Goal: Task Accomplishment & Management: Manage account settings

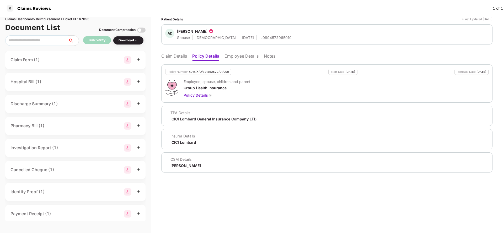
click at [235, 56] on li "Employee Details" at bounding box center [241, 57] width 34 height 8
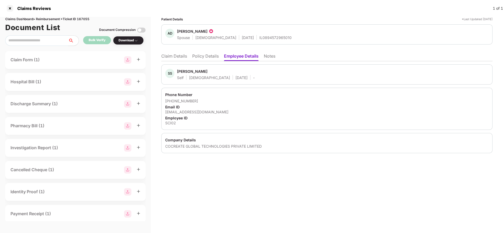
click at [170, 55] on li "Claim Details" at bounding box center [174, 57] width 26 height 8
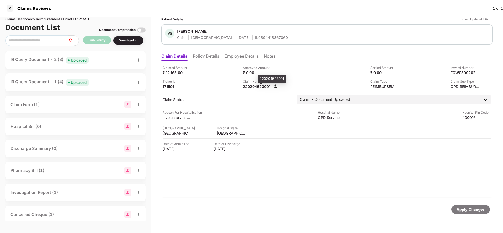
click at [253, 84] on div "220204523091" at bounding box center [257, 86] width 29 height 5
copy div "220204523091"
click at [77, 61] on div "Uploaded" at bounding box center [79, 60] width 16 height 5
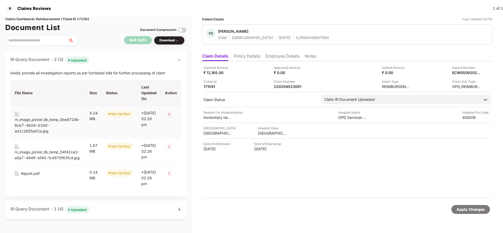
click at [39, 121] on div "rn_image_picker_lib_temp_0be9724b-6cb7-4b04-b1b0-ad1c2655a01a.jpg" at bounding box center [48, 125] width 66 height 17
click at [37, 153] on div "rn_image_picker_lib_temp_54f42ca3-a0a7-4949-bf40-fc4970f63fcd.jpg" at bounding box center [48, 155] width 66 height 12
click at [25, 177] on div "Report.pdf" at bounding box center [30, 174] width 19 height 6
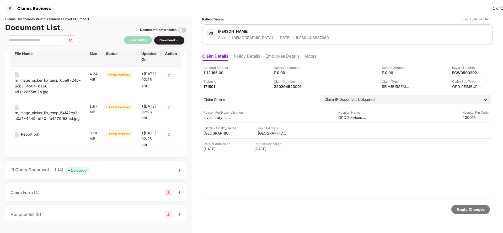
click at [74, 173] on div "Uploaded" at bounding box center [79, 170] width 16 height 5
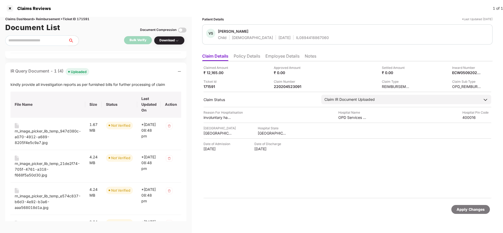
scroll to position [157, 0]
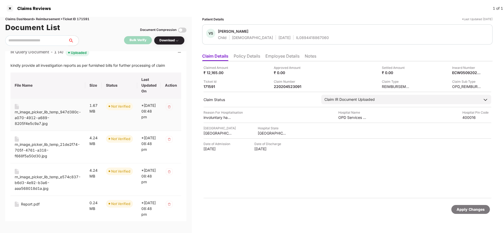
click at [37, 127] on div "rn_image_picker_lib_temp_947d380c-a070-4912-a689-8205f4e5c9a7.jpg" at bounding box center [48, 117] width 66 height 17
click at [41, 159] on div "rn_image_picker_lib_temp_21de2f74-705f-4761-a318-f668f5a50d30.jpg" at bounding box center [48, 150] width 66 height 17
click at [39, 189] on div "rn_image_picker_lib_temp_e574c837-b6d3-4e92-b3a6-aaa568018d1a.jpg" at bounding box center [48, 182] width 66 height 17
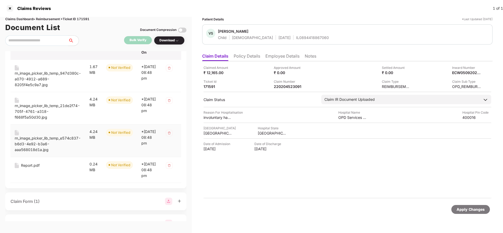
scroll to position [197, 0]
click at [26, 168] on div "Report.pdf" at bounding box center [30, 165] width 19 height 6
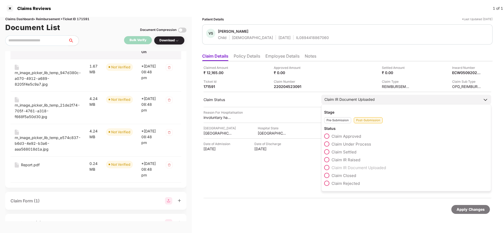
click at [351, 144] on span "Claim Under Process" at bounding box center [351, 144] width 40 height 5
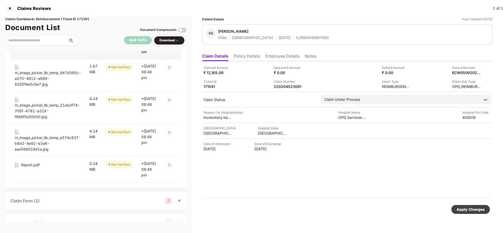
click at [470, 211] on div "Apply Changes" at bounding box center [471, 210] width 28 height 6
click at [286, 87] on div "220204523091" at bounding box center [288, 86] width 29 height 5
copy div "220204523091"
click at [296, 37] on div "IL0894418867060" at bounding box center [312, 37] width 33 height 5
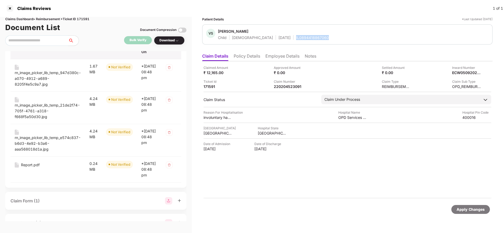
click at [296, 37] on div "IL0894418867060" at bounding box center [312, 37] width 33 height 5
copy div "IL0894418867060"
click at [285, 88] on div "220204523091" at bounding box center [288, 86] width 29 height 5
copy div "220204523091"
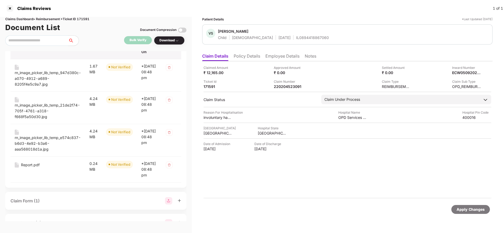
click at [296, 36] on div "IL0894418867060" at bounding box center [312, 37] width 33 height 5
copy div "IL0894418867060"
click at [469, 207] on div "Apply Changes" at bounding box center [471, 210] width 28 height 6
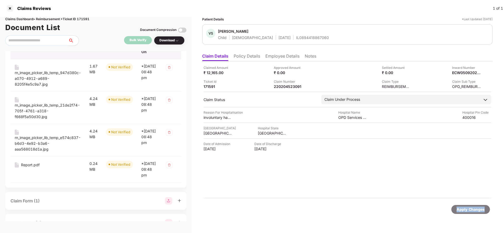
click at [469, 207] on div "Apply Changes" at bounding box center [471, 210] width 28 height 6
click at [92, 20] on div "Claims Dashboard > Reimbursement > Ticket ID 171591" at bounding box center [95, 19] width 181 height 5
click at [80, 20] on div "Claims Dashboard > Reimbursement > Ticket ID 171591" at bounding box center [95, 19] width 181 height 5
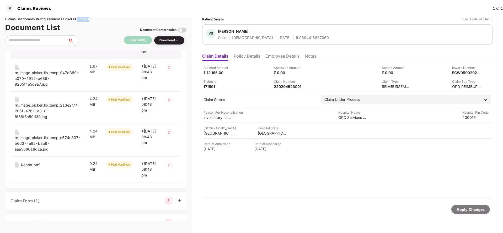
click at [80, 20] on div "Claims Dashboard > Reimbursement > Ticket ID 171591" at bounding box center [95, 19] width 181 height 5
copy div "171591"
click at [469, 212] on div "Apply Changes" at bounding box center [471, 210] width 28 height 6
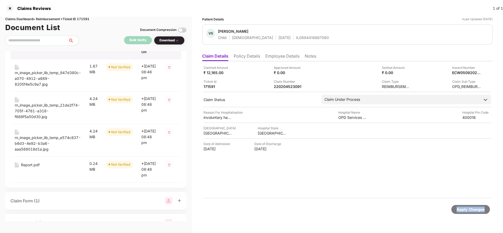
click at [469, 212] on div "Apply Changes" at bounding box center [471, 210] width 28 height 6
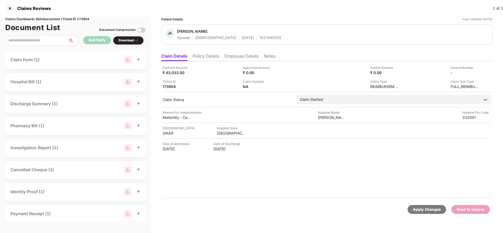
click at [215, 56] on li "Policy Details" at bounding box center [206, 57] width 26 height 8
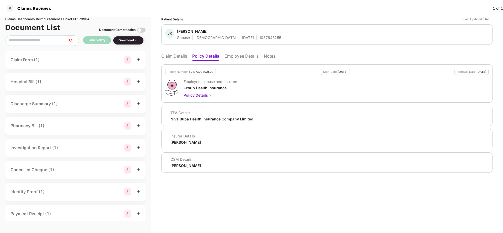
click at [259, 40] on div "1037645255" at bounding box center [270, 37] width 22 height 5
copy div "1037645255"
click at [239, 55] on li "Employee Details" at bounding box center [241, 57] width 34 height 8
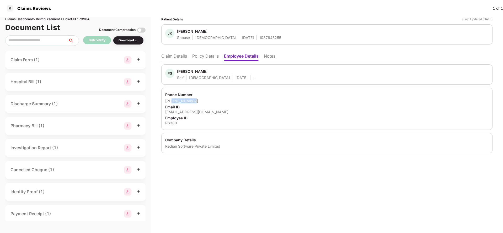
drag, startPoint x: 172, startPoint y: 102, endPoint x: 212, endPoint y: 99, distance: 40.8
click at [212, 99] on div "+919602744595" at bounding box center [326, 101] width 323 height 5
copy div "9602744595"
click at [168, 61] on div "PG Piyush Garhwal Self Male 09 July 1997 - Phone Number +919602744595 Email ID …" at bounding box center [326, 107] width 331 height 92
click at [176, 60] on li "Claim Details" at bounding box center [174, 57] width 26 height 8
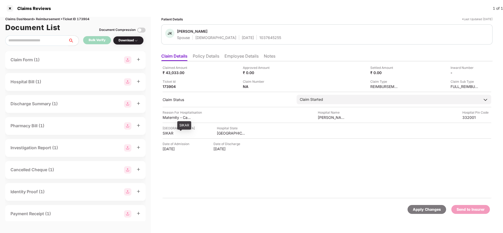
click at [173, 135] on div "SIKAR" at bounding box center [177, 133] width 29 height 5
click at [171, 135] on div "SIKAR" at bounding box center [177, 133] width 29 height 5
click at [169, 131] on div "SIKAR" at bounding box center [177, 133] width 29 height 5
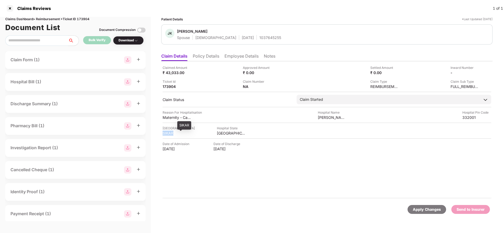
click at [169, 131] on div "SIKAR" at bounding box center [177, 133] width 29 height 5
click at [331, 122] on div "Claimed Amount ₹ 43,033.00 Approved Amount ₹ 0.00 Settled Amount ₹ 0.00 Inward …" at bounding box center [326, 129] width 331 height 137
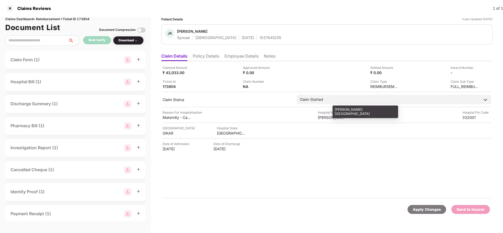
click at [330, 117] on div "Anikta Hospital" at bounding box center [332, 117] width 29 height 5
copy div "Anikta Hospital"
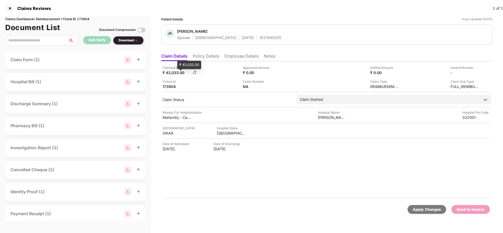
click at [175, 73] on div "₹ 43,033.00" at bounding box center [177, 72] width 29 height 5
copy div "43,033"
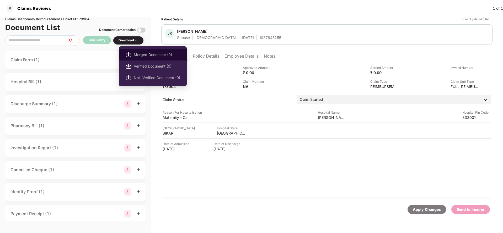
click at [150, 51] on li "Merged Document (9)" at bounding box center [153, 55] width 68 height 12
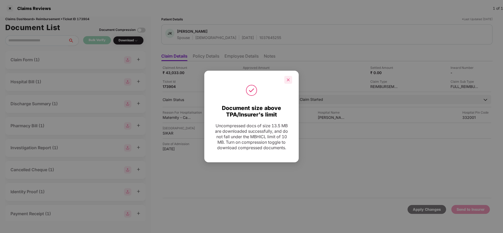
click at [288, 81] on div at bounding box center [288, 80] width 8 height 8
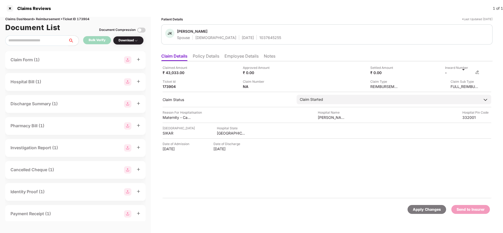
click at [477, 73] on img at bounding box center [477, 72] width 4 height 4
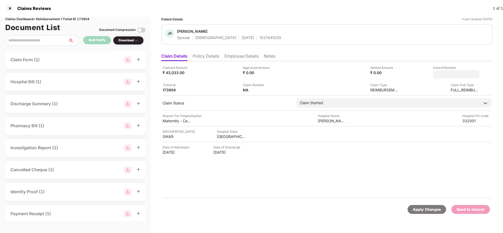
type input "**********"
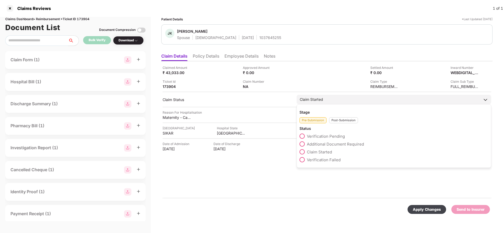
click at [333, 99] on div "Claim Started" at bounding box center [394, 99] width 195 height 9
click at [340, 117] on div "Pre-Submission Post-Submission" at bounding box center [393, 119] width 189 height 9
click at [342, 122] on div "Post-Submission" at bounding box center [343, 120] width 29 height 6
click at [328, 143] on span "Claim Under Process" at bounding box center [327, 144] width 40 height 5
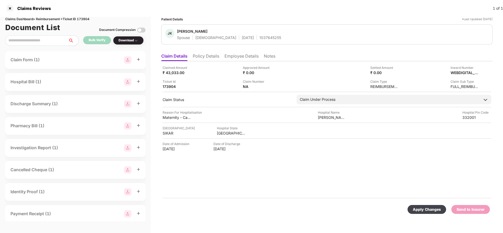
click at [419, 211] on div "Apply Changes" at bounding box center [427, 210] width 28 height 6
click at [453, 69] on div "Inward Number" at bounding box center [464, 67] width 29 height 5
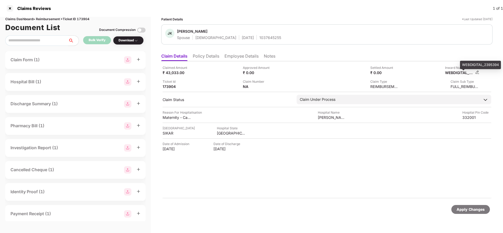
click at [460, 71] on div "WEBDIGITAL_2395394" at bounding box center [459, 72] width 29 height 5
copy div "WEBDIGITAL_2395394"
click at [259, 38] on div "1037645255" at bounding box center [270, 37] width 22 height 5
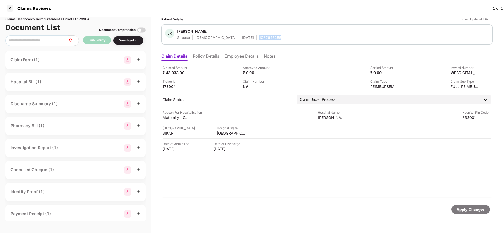
click at [259, 38] on div "1037645255" at bounding box center [270, 37] width 22 height 5
copy div "1037645255"
click at [470, 204] on div "Apply Changes" at bounding box center [326, 210] width 331 height 22
click at [468, 212] on div "Apply Changes" at bounding box center [471, 210] width 28 height 6
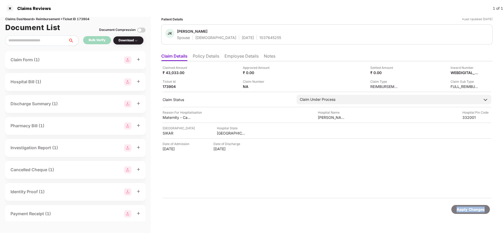
click at [468, 212] on div "Apply Changes" at bounding box center [471, 210] width 28 height 6
click at [457, 76] on div "FULL_REIMBURSEMENT" at bounding box center [450, 79] width 44 height 8
click at [458, 72] on div "WEBDIGITAL_2395394" at bounding box center [459, 72] width 29 height 5
copy div "WEBDIGITAL_2395394"
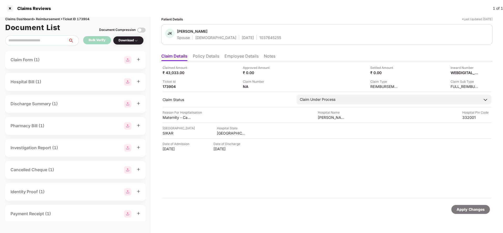
click at [469, 209] on div "Apply Changes" at bounding box center [471, 210] width 28 height 6
click at [83, 19] on div "Claims Dashboard > Reimbursement > Ticket ID 173904" at bounding box center [75, 19] width 140 height 5
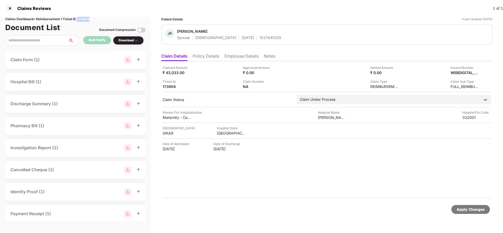
copy div "173904"
click at [468, 209] on div "Apply Changes" at bounding box center [471, 210] width 28 height 6
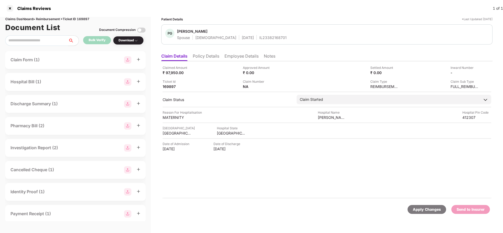
click at [212, 53] on li "Policy Details" at bounding box center [206, 57] width 26 height 8
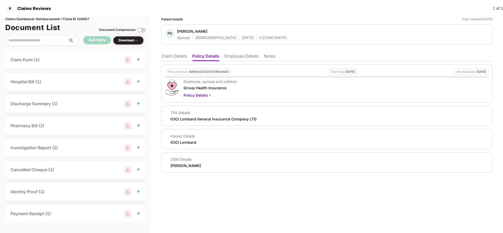
click at [212, 71] on div "4016/X/O/332572318/01/000" at bounding box center [209, 71] width 40 height 3
copy div "4016/X/O/332572318/01/000"
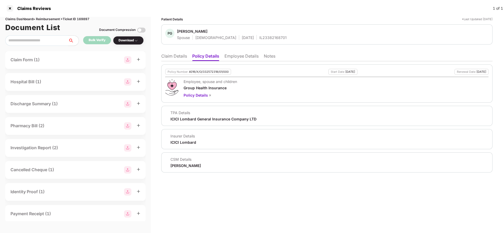
click at [259, 36] on div "IL23382168701" at bounding box center [272, 37] width 27 height 5
copy div "IL23382168701"
click at [174, 55] on li "Claim Details" at bounding box center [174, 57] width 26 height 8
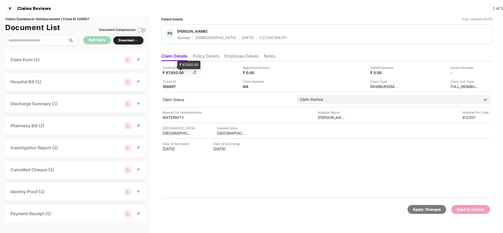
click at [173, 71] on div "₹ 97,950.00" at bounding box center [177, 72] width 29 height 5
copy div "97,950"
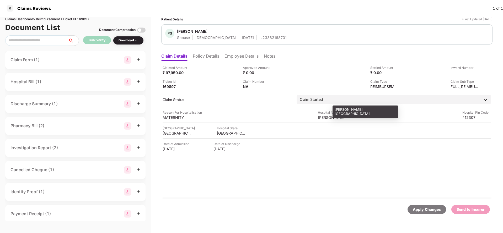
click at [337, 117] on div "VIGHNESHWARA HOSPITAL" at bounding box center [332, 117] width 29 height 5
copy div "VIGHNESHWARA HOSPITAL"
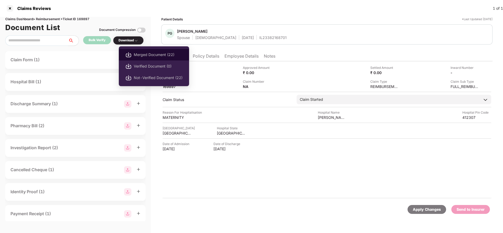
click at [146, 58] on li "Merged Document (22)" at bounding box center [154, 55] width 70 height 12
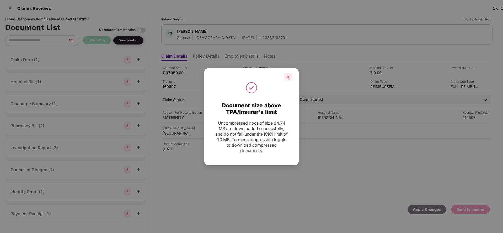
click at [288, 77] on icon "close" at bounding box center [288, 77] width 3 height 3
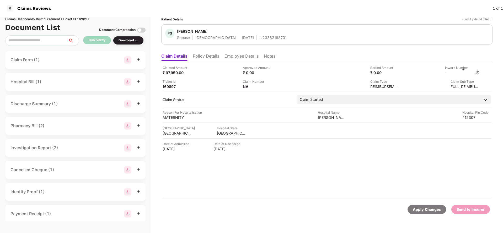
click at [478, 72] on img at bounding box center [477, 72] width 4 height 4
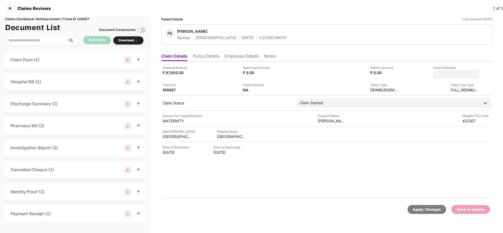
type input "**********"
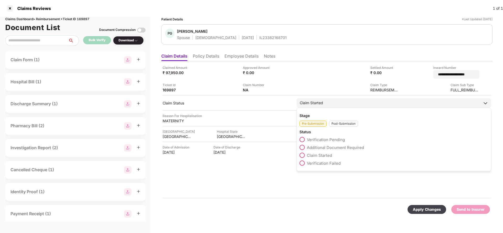
click at [348, 103] on div "Claim Started" at bounding box center [394, 102] width 195 height 9
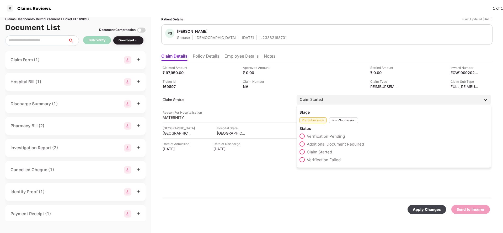
click at [343, 123] on div "Post-Submission" at bounding box center [343, 120] width 29 height 6
click at [329, 145] on span "Claim Under Process" at bounding box center [327, 144] width 40 height 5
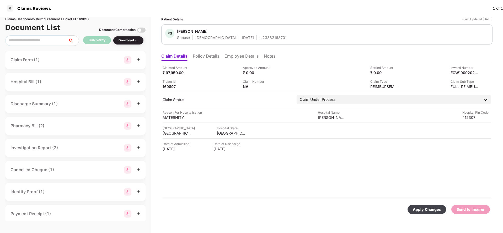
click at [440, 211] on div "Apply Changes" at bounding box center [427, 210] width 28 height 6
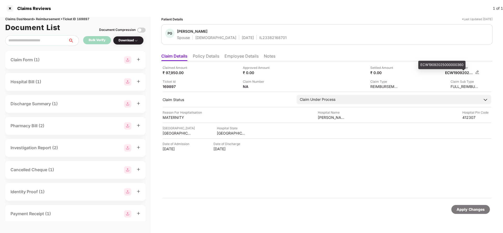
click at [459, 72] on div "ECW19092025000000360" at bounding box center [459, 72] width 29 height 5
copy div "ECW19092025000000360"
click at [259, 35] on div "IL23382168701" at bounding box center [272, 37] width 27 height 5
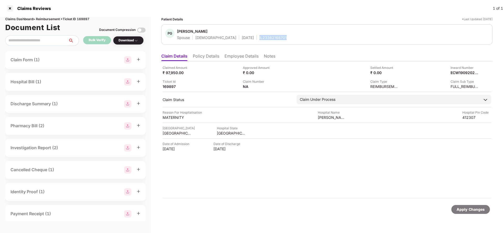
click at [259, 35] on div "IL23382168701" at bounding box center [272, 37] width 27 height 5
copy div "IL23382168701"
click at [460, 70] on div "ECW19092025000000360" at bounding box center [459, 72] width 29 height 5
copy div "ECW19092025000000360"
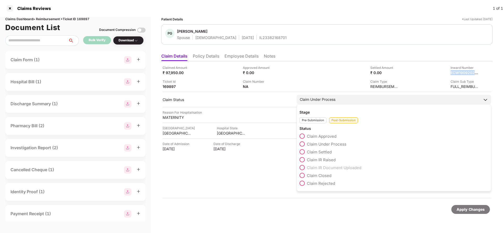
copy div "ECW19092025000000360"
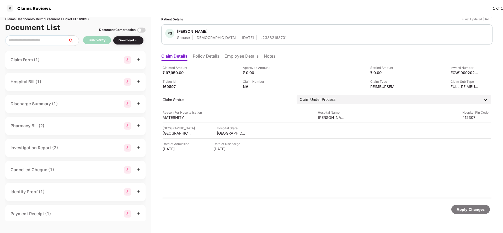
click at [78, 18] on div "Claims Dashboard > Reimbursement > Ticket ID 169897" at bounding box center [75, 19] width 140 height 5
click at [85, 16] on div "Claims Reviews 1 of 1" at bounding box center [251, 8] width 503 height 17
click at [87, 20] on div "Claims Dashboard > Reimbursement > Ticket ID 169897" at bounding box center [75, 19] width 140 height 5
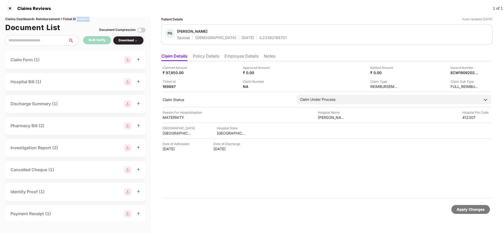
click at [87, 20] on div "Claims Dashboard > Reimbursement > Ticket ID 169897" at bounding box center [75, 19] width 140 height 5
click at [478, 209] on div "Apply Changes" at bounding box center [471, 210] width 28 height 6
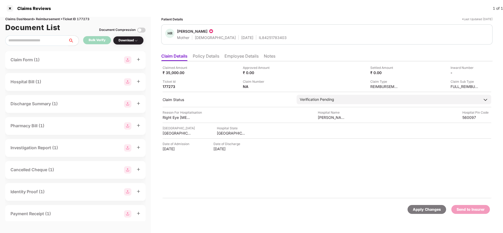
click at [206, 57] on li "Policy Details" at bounding box center [206, 57] width 26 height 8
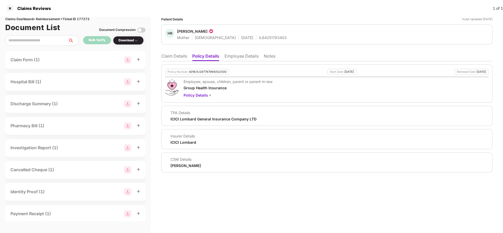
click at [210, 72] on div "4016/X/287787969/02/000" at bounding box center [208, 71] width 38 height 3
copy div "4016/X/287787969/02/000"
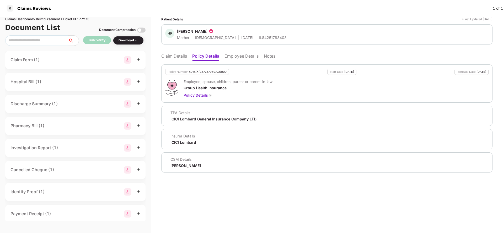
click at [259, 39] on div "IL84251783403" at bounding box center [273, 37] width 28 height 5
copy div "IL84251783403"
click at [233, 56] on li "Employee Details" at bounding box center [241, 57] width 34 height 8
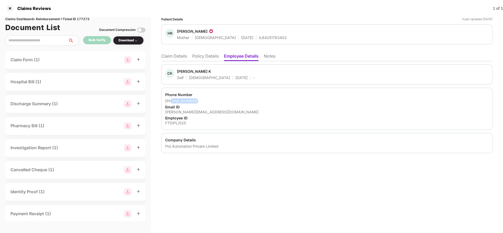
drag, startPoint x: 171, startPoint y: 101, endPoint x: 226, endPoint y: 99, distance: 54.6
click at [226, 99] on div "+919739137222" at bounding box center [326, 101] width 323 height 5
copy div "9739137222"
click at [197, 112] on div "chakrapani@ftdinfocom.com" at bounding box center [326, 112] width 323 height 5
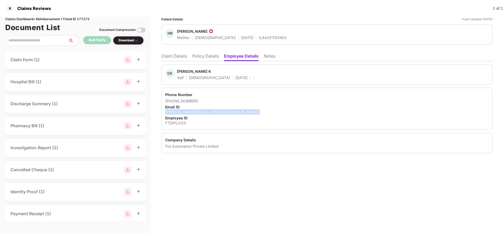
click at [197, 112] on div "chakrapani@ftdinfocom.com" at bounding box center [326, 112] width 323 height 5
copy div "chakrapani@ftdinfocom.com"
click at [186, 58] on li "Claim Details" at bounding box center [174, 57] width 26 height 8
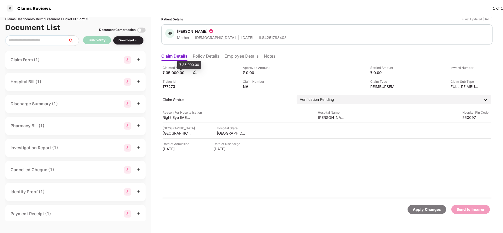
click at [173, 72] on div "₹ 35,000.00" at bounding box center [177, 72] width 29 height 5
copy div "35,000"
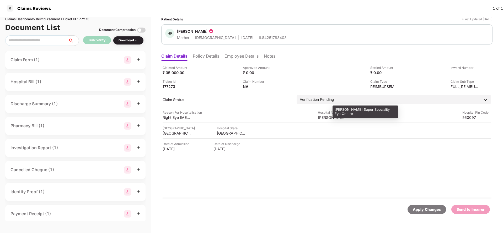
click at [337, 120] on div "Shekar Super Speciality Eye Centre" at bounding box center [332, 117] width 29 height 5
copy div "Shekar Super Speciality Eye Centre"
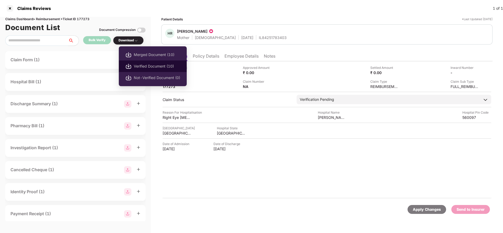
click at [150, 68] on span "Verified Document (10)" at bounding box center [157, 66] width 46 height 6
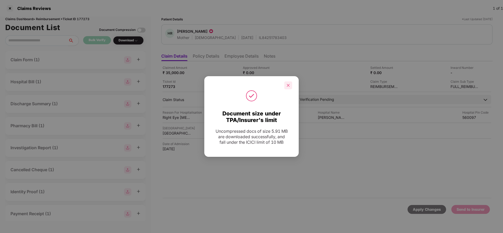
click at [291, 89] on div at bounding box center [288, 86] width 8 height 8
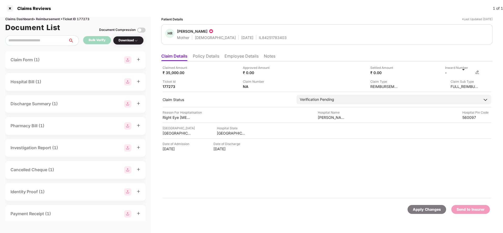
click at [478, 74] on img at bounding box center [477, 72] width 4 height 4
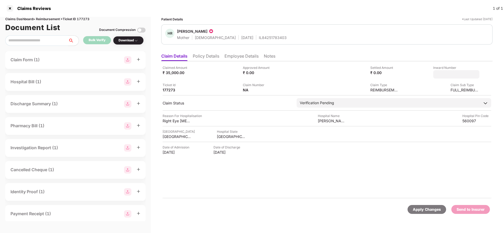
type input "**********"
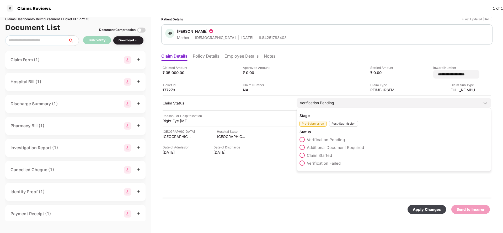
click at [354, 101] on div "Verification Pending" at bounding box center [394, 102] width 195 height 9
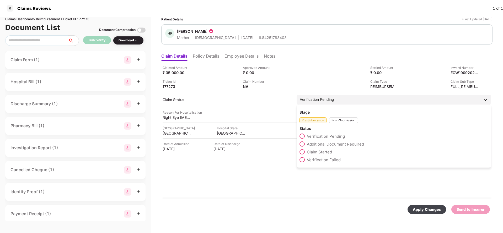
click at [345, 121] on div "Post-Submission" at bounding box center [343, 120] width 29 height 6
click at [336, 143] on span "Claim Under Process" at bounding box center [327, 144] width 40 height 5
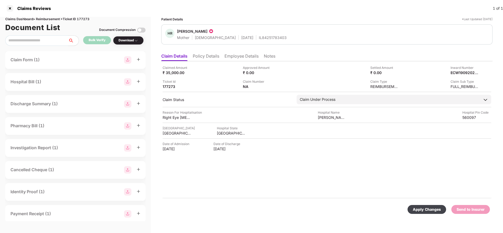
click at [430, 207] on div "Apply Changes" at bounding box center [427, 210] width 28 height 6
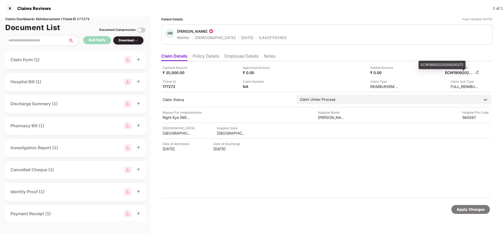
click at [458, 70] on div "ECW19092025000000372" at bounding box center [459, 72] width 29 height 5
click at [458, 72] on div "ECW19092025000000372" at bounding box center [459, 72] width 29 height 5
copy div "ECW19092025000000372"
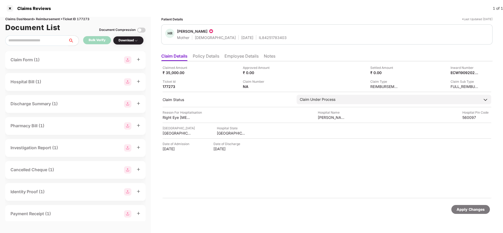
click at [467, 207] on div "Apply Changes" at bounding box center [471, 210] width 28 height 6
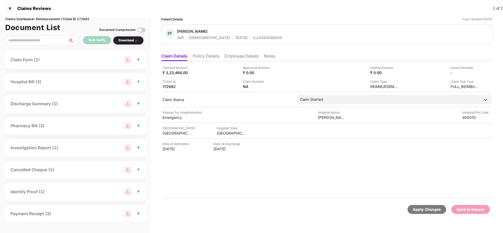
click at [202, 53] on ul "Claim Details Policy Details Employee Details Notes" at bounding box center [326, 56] width 331 height 10
click at [202, 61] on div "Claimed Amount ₹ 3,33,468.00 Approved Amount ₹ 0.00 Settled Amount ₹ 0.00 Inwar…" at bounding box center [326, 129] width 331 height 137
click at [202, 62] on div "Claimed Amount ₹ 3,33,468.00 Approved Amount ₹ 0.00 Settled Amount ₹ 0.00 Inwar…" at bounding box center [326, 129] width 331 height 137
click at [204, 57] on li "Policy Details" at bounding box center [206, 57] width 26 height 8
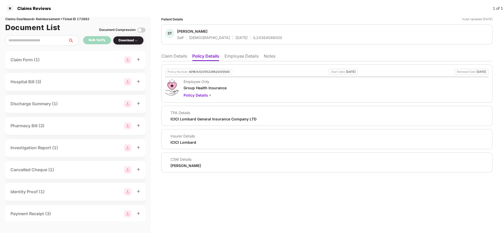
click at [203, 70] on div "4016/X/O/355228620/01/000" at bounding box center [209, 71] width 41 height 3
copy div "4016/X/O/355228620/01/000"
click at [168, 58] on li "Claim Details" at bounding box center [174, 57] width 26 height 8
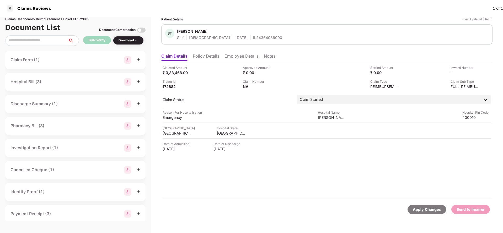
click at [430, 213] on div "Apply Changes" at bounding box center [426, 209] width 39 height 9
click at [83, 21] on div "Claims Dashboard > Reimbursement > Ticket ID 172682" at bounding box center [75, 19] width 140 height 5
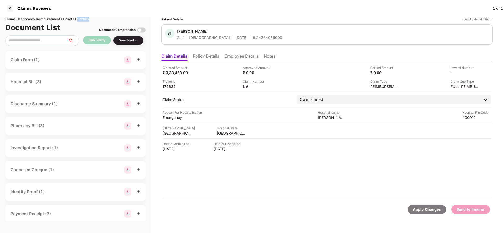
click at [83, 21] on div "Claims Dashboard > Reimbursement > Ticket ID 172682" at bounding box center [75, 19] width 140 height 5
copy div "172682"
click at [420, 207] on div "Apply Changes" at bounding box center [427, 210] width 28 height 6
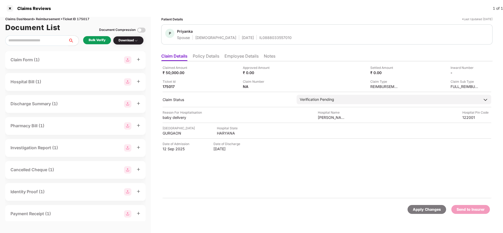
click at [208, 57] on li "Policy Details" at bounding box center [206, 57] width 26 height 8
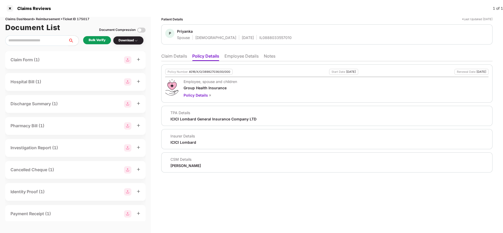
click at [205, 72] on div "4016/X/O/389827036/00/000" at bounding box center [209, 71] width 41 height 3
copy div "4016/X/O/389827036/00/000"
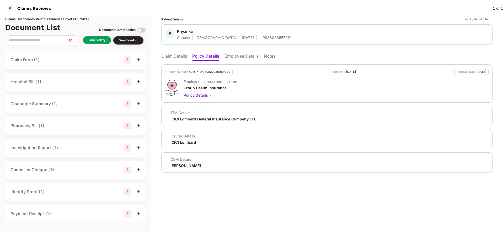
click at [262, 35] on div "IL0888033557010" at bounding box center [275, 37] width 32 height 5
copy div "IL0888033557010"
click at [243, 57] on li "Employee Details" at bounding box center [241, 57] width 34 height 8
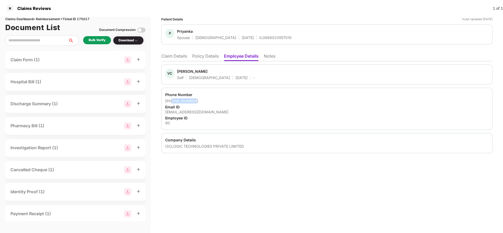
drag, startPoint x: 172, startPoint y: 102, endPoint x: 213, endPoint y: 100, distance: 41.3
click at [213, 100] on div "+919873088804" at bounding box center [326, 101] width 323 height 5
copy div "9873088804"
click at [188, 110] on div "vchauhan@3clogic.com" at bounding box center [326, 112] width 323 height 5
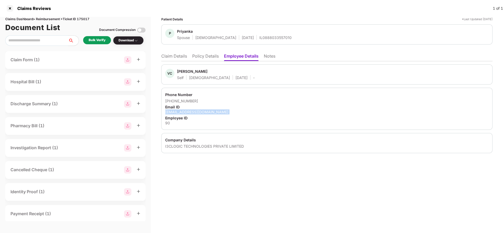
click at [188, 110] on div "vchauhan@3clogic.com" at bounding box center [326, 112] width 323 height 5
copy div "vchauhan@3clogic.com"
click at [179, 60] on li "Claim Details" at bounding box center [174, 57] width 26 height 8
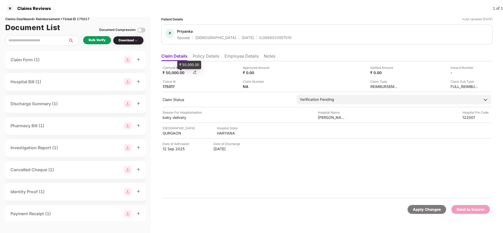
click at [172, 74] on div "₹ 50,000.00" at bounding box center [177, 72] width 29 height 5
copy div "50,000"
click at [334, 117] on div "Kharbanda Maternity And Nursing Home" at bounding box center [332, 117] width 29 height 5
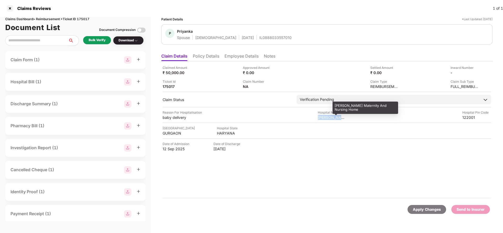
click at [334, 117] on div "Kharbanda Maternity And Nursing Home" at bounding box center [332, 117] width 29 height 5
copy div "Kharbanda Maternity And Nursing Home"
click at [94, 41] on div "Bulk Verify" at bounding box center [97, 40] width 17 height 5
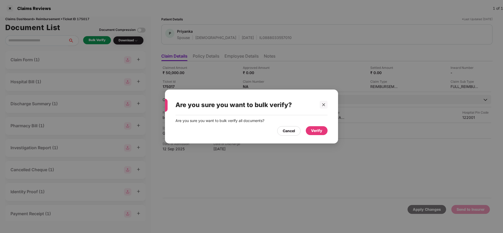
click at [313, 133] on div "Verify" at bounding box center [316, 131] width 11 height 6
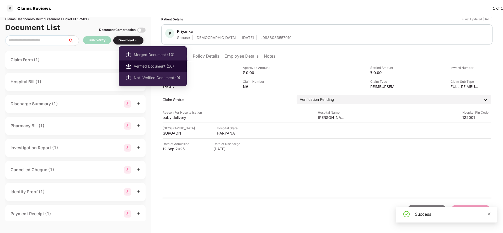
click at [148, 68] on span "Verified Document (10)" at bounding box center [157, 66] width 46 height 6
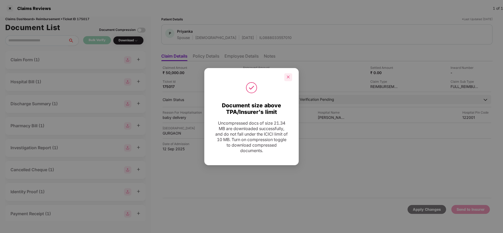
click at [285, 78] on div at bounding box center [288, 77] width 8 height 8
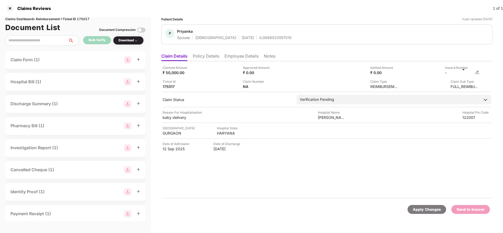
click at [479, 71] on img at bounding box center [477, 72] width 4 height 4
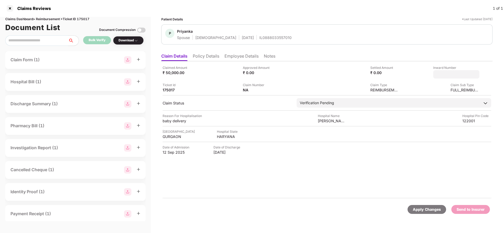
type input "**********"
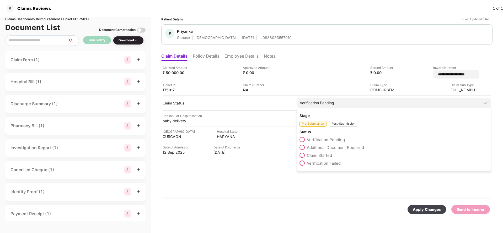
click at [332, 99] on div "Verification Pending" at bounding box center [394, 102] width 195 height 9
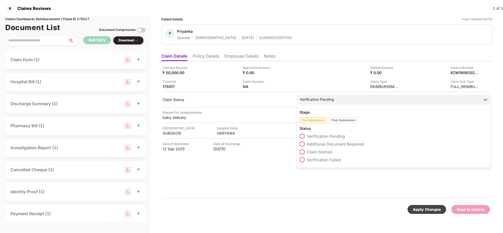
click at [342, 118] on div "Post-Submission" at bounding box center [343, 120] width 29 height 6
click at [332, 145] on span "Claim Under Process" at bounding box center [327, 144] width 40 height 5
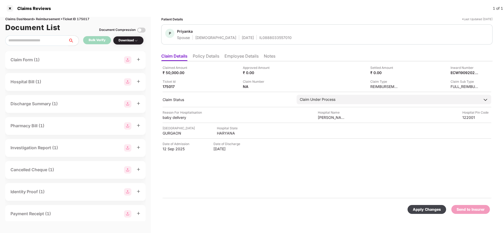
click at [416, 207] on div "Apply Changes" at bounding box center [427, 210] width 28 height 6
click at [462, 75] on div "Claimed Amount ₹ 50,000.00 Approved Amount ₹ 0.00 Settled Amount ₹ 0.00 Inward …" at bounding box center [327, 77] width 329 height 24
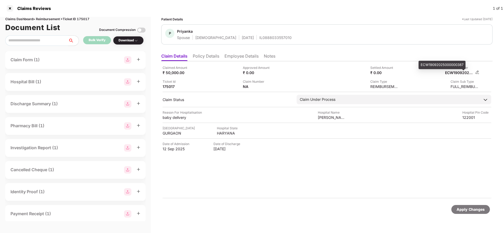
click at [463, 71] on div "ECW19092025000000387" at bounding box center [459, 72] width 29 height 5
copy div "ECW19092025000000387"
click at [259, 38] on div "IL0888033557010" at bounding box center [275, 37] width 32 height 5
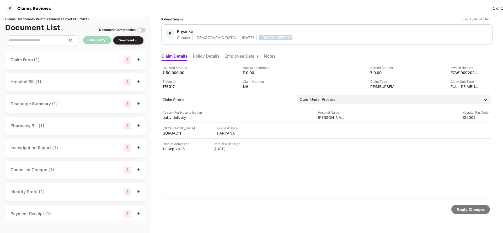
click at [259, 38] on div "IL0888033557010" at bounding box center [275, 37] width 32 height 5
copy div "IL0888033557010"
click at [479, 213] on div "Apply Changes" at bounding box center [470, 209] width 39 height 9
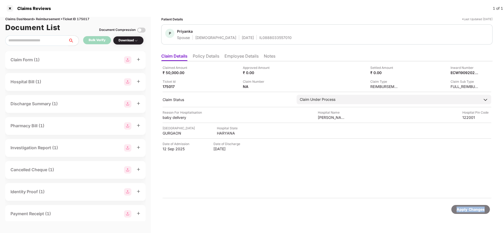
click at [479, 213] on div "Apply Changes" at bounding box center [470, 209] width 39 height 9
click at [89, 21] on div "Claims Dashboard > Reimbursement > Ticket ID 175017" at bounding box center [75, 19] width 140 height 5
click at [474, 211] on div "Apply Changes" at bounding box center [471, 210] width 28 height 6
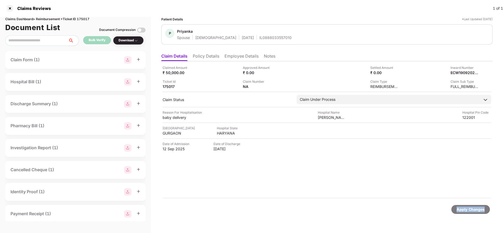
click at [474, 211] on div "Apply Changes" at bounding box center [471, 210] width 28 height 6
